Goal: Information Seeking & Learning: Learn about a topic

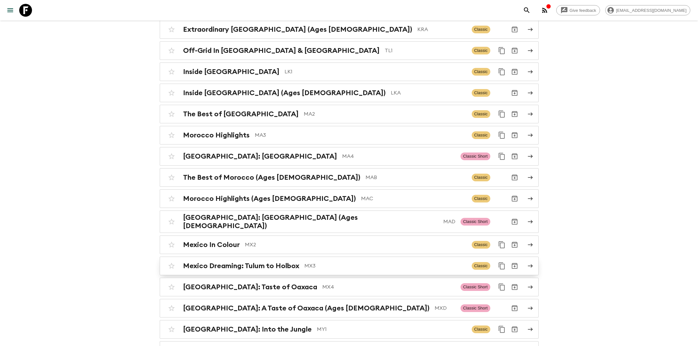
scroll to position [1893, 0]
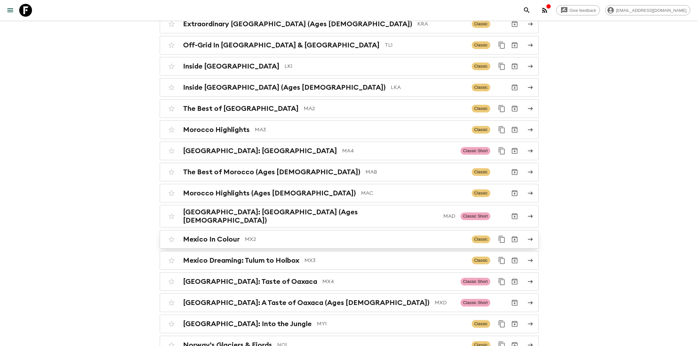
click at [257, 233] on div "Mexico In Colour MX2 Classic" at bounding box center [336, 239] width 343 height 13
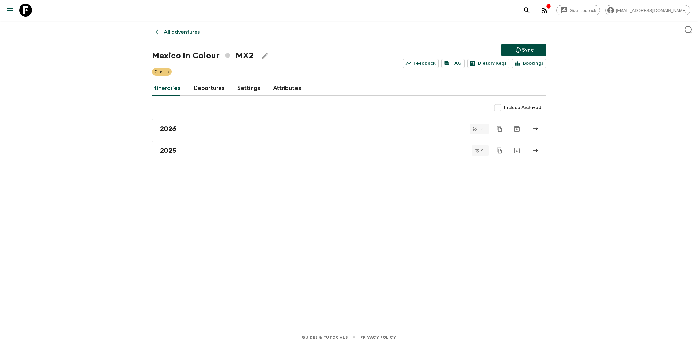
click at [202, 87] on link "Departures" at bounding box center [208, 88] width 31 height 15
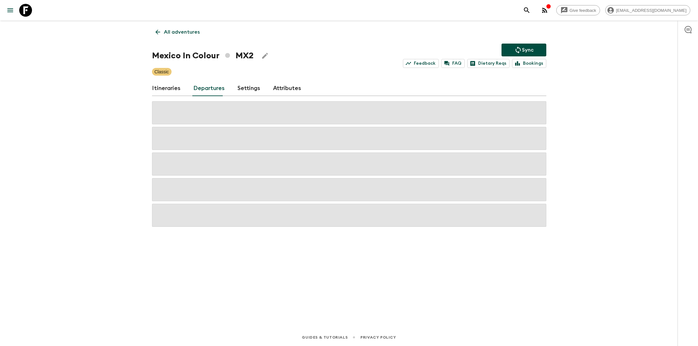
click at [172, 89] on link "Itineraries" at bounding box center [166, 88] width 29 height 15
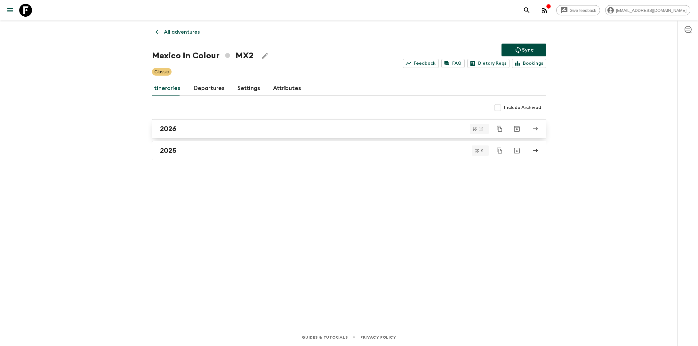
click at [189, 132] on div "2026" at bounding box center [343, 129] width 366 height 8
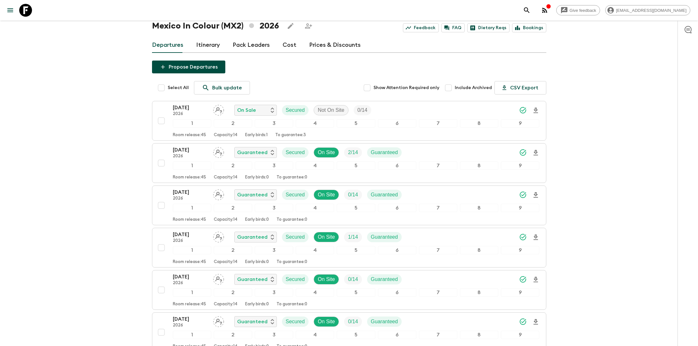
scroll to position [24, 0]
click at [207, 37] on link "Itinerary" at bounding box center [208, 44] width 24 height 15
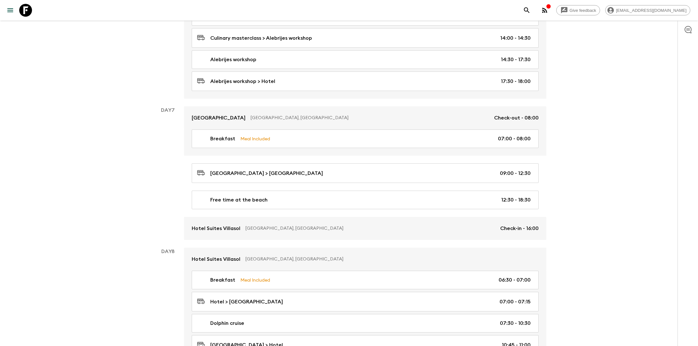
scroll to position [1040, 0]
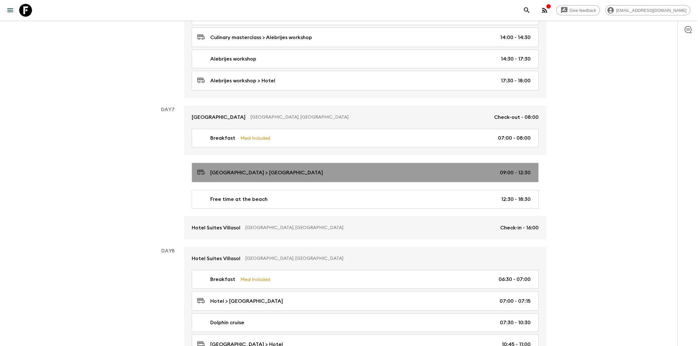
click at [293, 168] on div "[GEOGRAPHIC_DATA] > [GEOGRAPHIC_DATA] 09:00 - 12:30" at bounding box center [364, 172] width 334 height 9
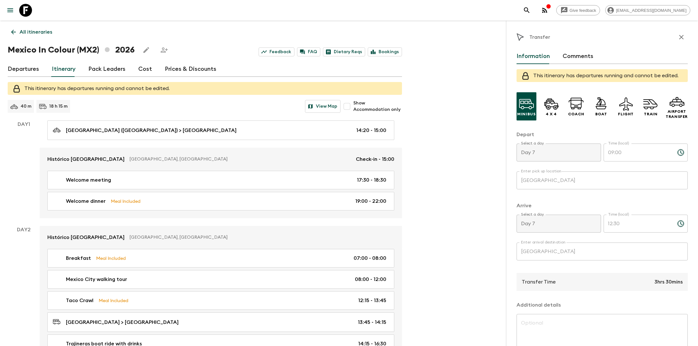
click at [38, 37] on link "All itineraries" at bounding box center [32, 32] width 48 height 13
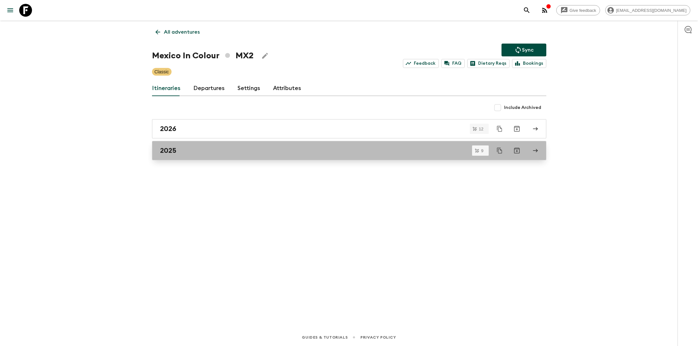
click at [173, 151] on h2 "2025" at bounding box center [168, 150] width 16 height 8
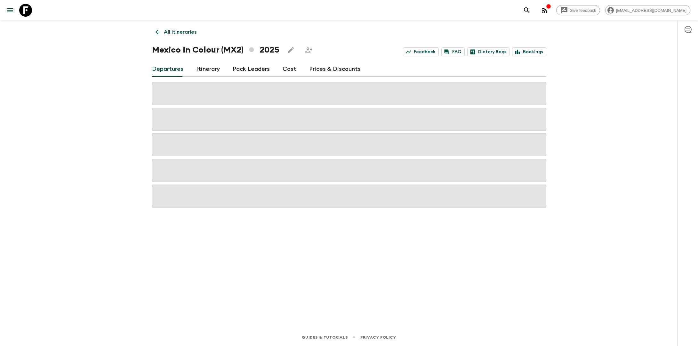
click at [203, 67] on link "Itinerary" at bounding box center [208, 68] width 24 height 15
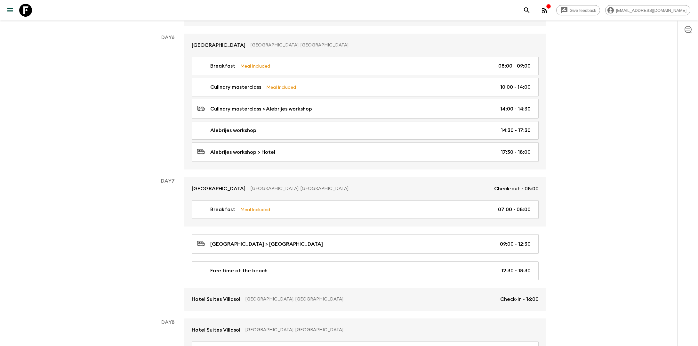
scroll to position [968, 0]
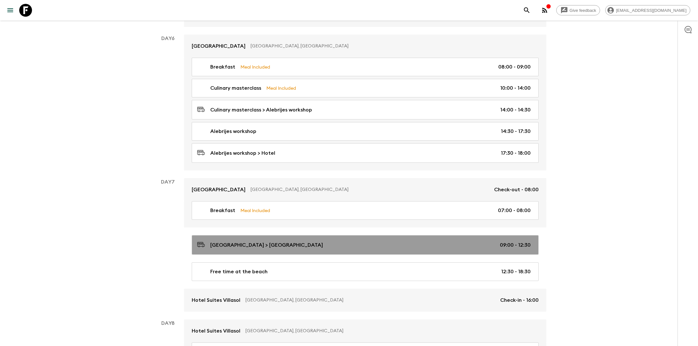
click at [273, 241] on p "[GEOGRAPHIC_DATA] > [GEOGRAPHIC_DATA]" at bounding box center [266, 245] width 113 height 8
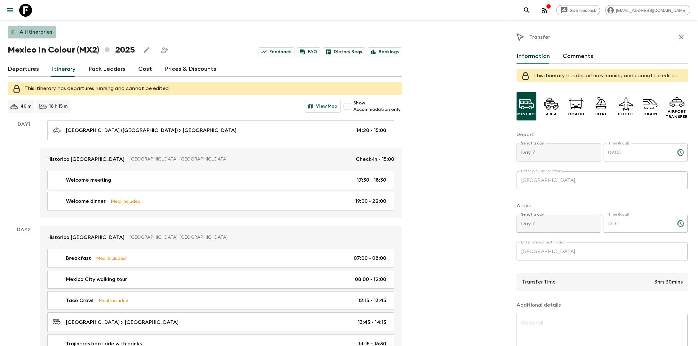
click at [36, 28] on p "All itineraries" at bounding box center [36, 32] width 33 height 8
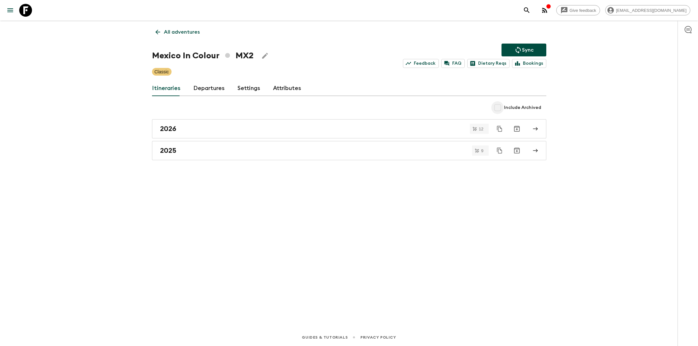
click at [500, 107] on input "Include Archived" at bounding box center [498, 107] width 13 height 13
checkbox input "true"
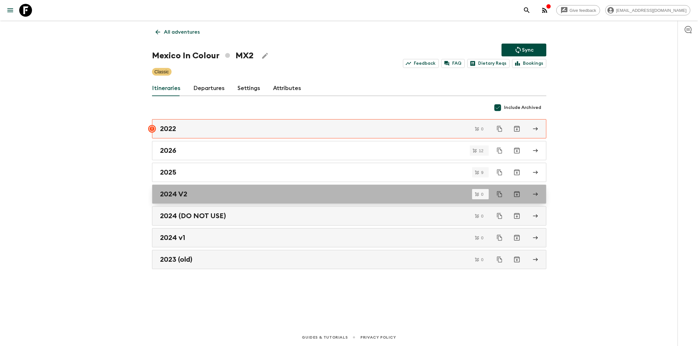
click at [244, 199] on link "2024 V2" at bounding box center [349, 193] width 395 height 19
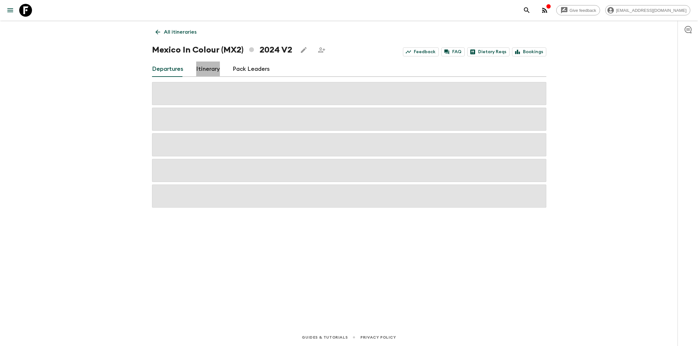
click at [208, 68] on link "Itinerary" at bounding box center [208, 68] width 24 height 15
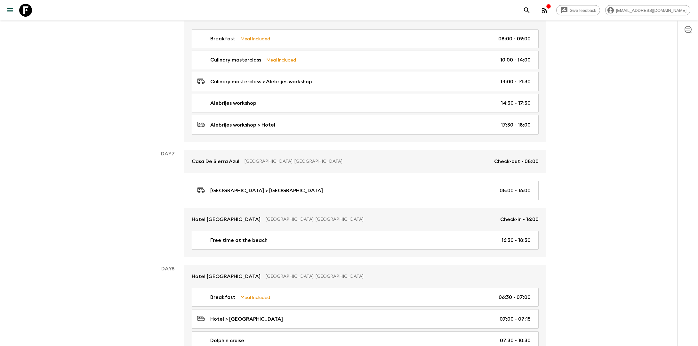
scroll to position [991, 0]
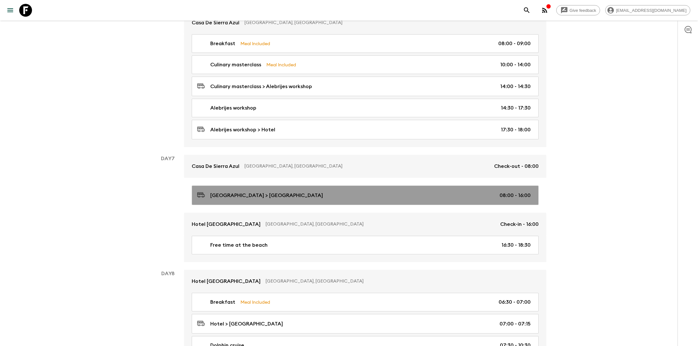
click at [261, 191] on p "[GEOGRAPHIC_DATA] > [GEOGRAPHIC_DATA]" at bounding box center [266, 195] width 113 height 8
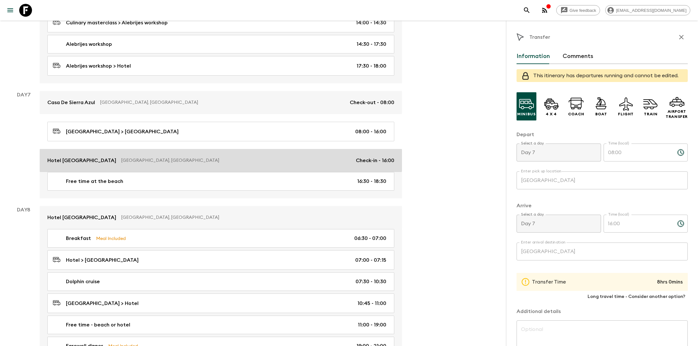
scroll to position [1058, 0]
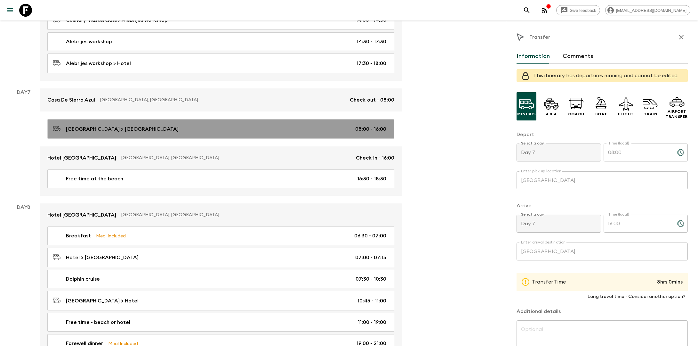
click at [377, 125] on p "08:00 - 16:00" at bounding box center [370, 129] width 31 height 8
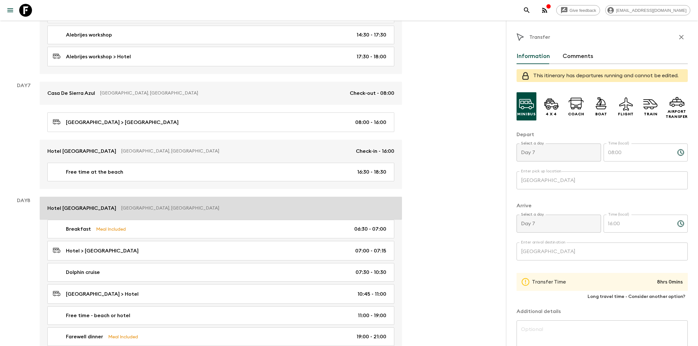
scroll to position [1063, 0]
